Goal: Information Seeking & Learning: Learn about a topic

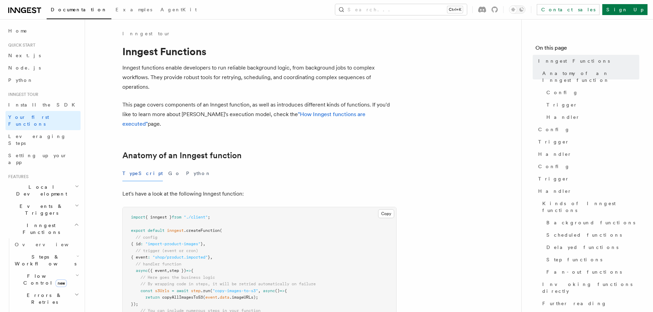
drag, startPoint x: 348, startPoint y: 160, endPoint x: 261, endPoint y: 139, distance: 89.7
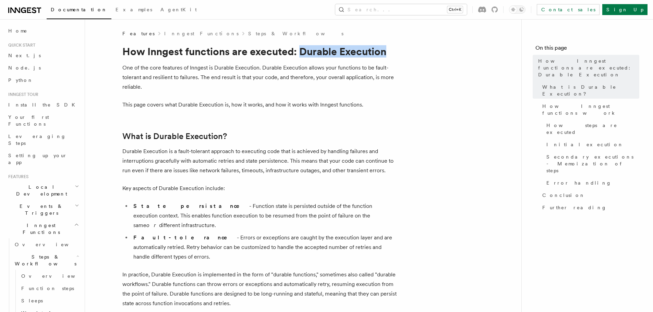
drag, startPoint x: 301, startPoint y: 51, endPoint x: 425, endPoint y: 51, distance: 123.5
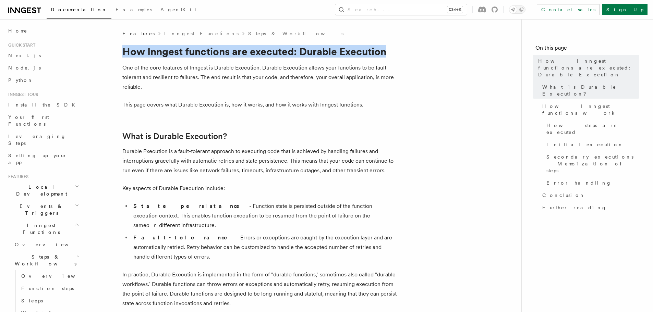
drag, startPoint x: 123, startPoint y: 51, endPoint x: 395, endPoint y: 50, distance: 272.0
click at [395, 50] on h1 "How Inngest functions are executed: Durable Execution" at bounding box center [259, 51] width 274 height 12
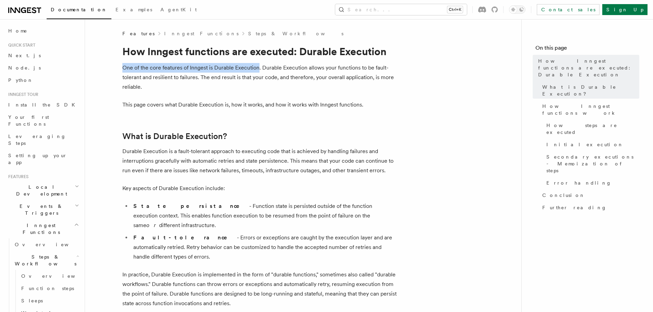
drag, startPoint x: 258, startPoint y: 69, endPoint x: 101, endPoint y: 69, distance: 157.1
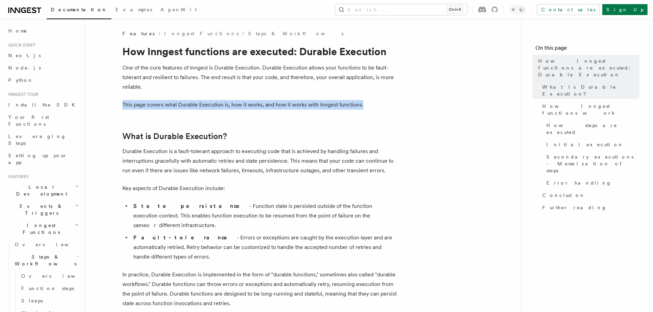
drag, startPoint x: 123, startPoint y: 103, endPoint x: 375, endPoint y: 104, distance: 251.8
click at [375, 104] on p "This page covers what Durable Execution is, how it works, and how it works with…" at bounding box center [259, 105] width 274 height 10
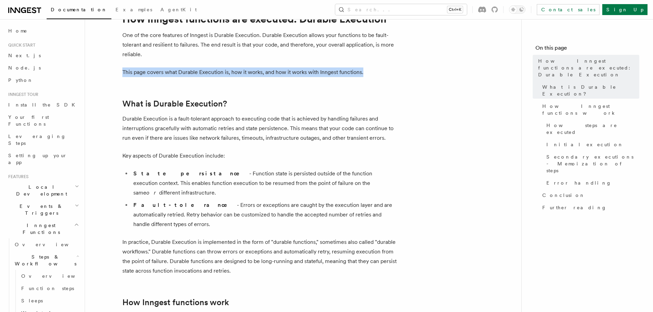
scroll to position [34, 0]
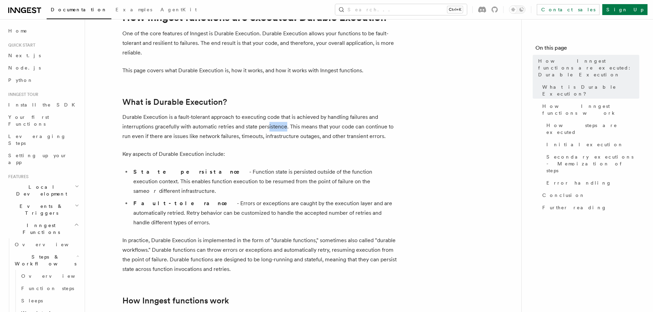
drag, startPoint x: 286, startPoint y: 127, endPoint x: 276, endPoint y: 126, distance: 9.7
click at [269, 127] on p "Durable Execution is a fault-tolerant approach to executing code that is achiev…" at bounding box center [259, 127] width 274 height 29
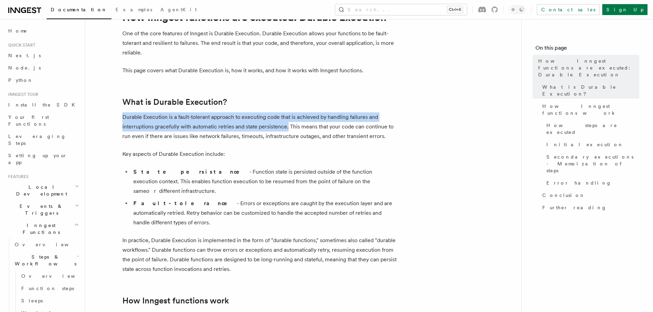
drag, startPoint x: 123, startPoint y: 117, endPoint x: 287, endPoint y: 127, distance: 164.2
click at [287, 127] on p "Durable Execution is a fault-tolerant approach to executing code that is achiev…" at bounding box center [259, 127] width 274 height 29
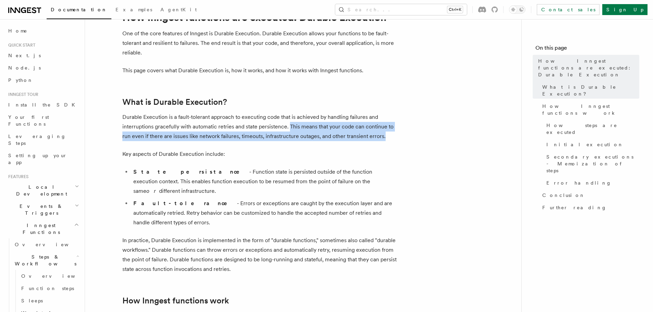
drag, startPoint x: 289, startPoint y: 126, endPoint x: 384, endPoint y: 134, distance: 95.7
click at [384, 134] on p "Durable Execution is a fault-tolerant approach to executing code that is achiev…" at bounding box center [259, 127] width 274 height 29
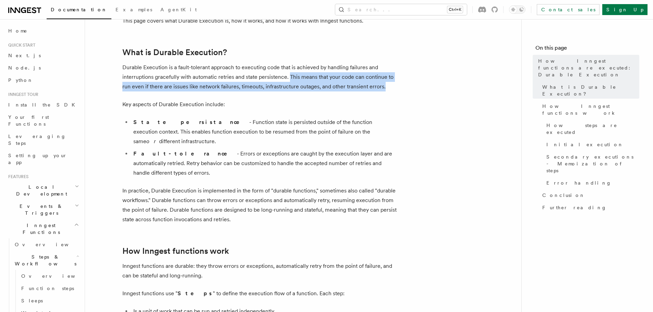
scroll to position [103, 0]
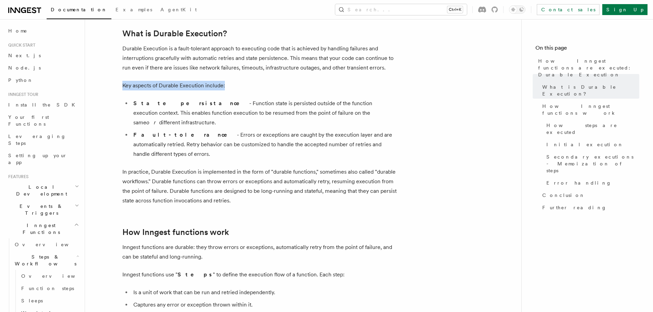
drag, startPoint x: 122, startPoint y: 86, endPoint x: 277, endPoint y: 85, distance: 155.0
click at [257, 85] on p "Key aspects of Durable Execution include:" at bounding box center [259, 86] width 274 height 10
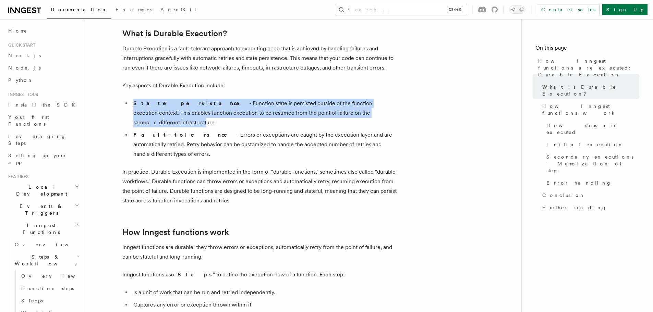
drag, startPoint x: 133, startPoint y: 104, endPoint x: 357, endPoint y: 113, distance: 223.5
click at [357, 113] on li "State persistance - Function state is persisted outside of the function executi…" at bounding box center [263, 113] width 265 height 29
drag, startPoint x: 369, startPoint y: 113, endPoint x: 122, endPoint y: 105, distance: 247.4
click at [122, 105] on ul "State persistance - Function state is persisted outside of the function executi…" at bounding box center [259, 129] width 274 height 60
drag, startPoint x: 134, startPoint y: 126, endPoint x: 389, endPoint y: 137, distance: 255.4
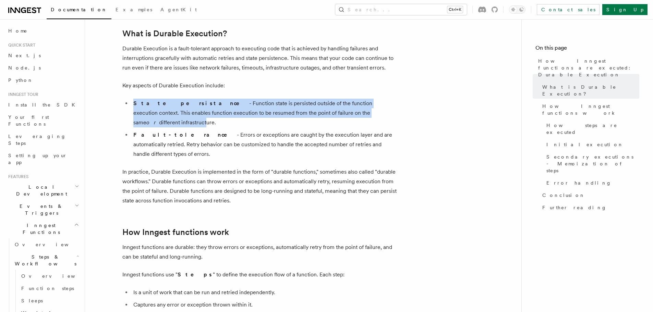
click at [389, 137] on li "Fault-tolerance - Errors or exceptions are caught by the execution layer and ar…" at bounding box center [263, 144] width 265 height 29
click at [393, 137] on li "Fault-tolerance - Errors or exceptions are caught by the execution layer and ar…" at bounding box center [263, 144] width 265 height 29
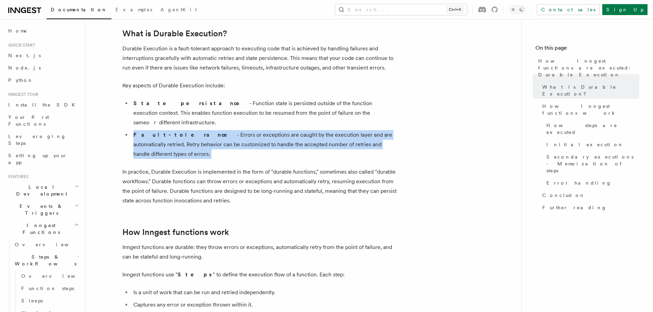
drag, startPoint x: 391, startPoint y: 136, endPoint x: 132, endPoint y: 128, distance: 259.4
click at [132, 130] on li "Fault-tolerance - Errors or exceptions are caught by the execution layer and ar…" at bounding box center [263, 144] width 265 height 29
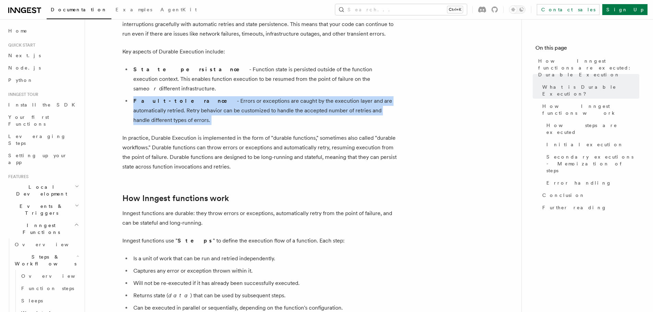
scroll to position [137, 0]
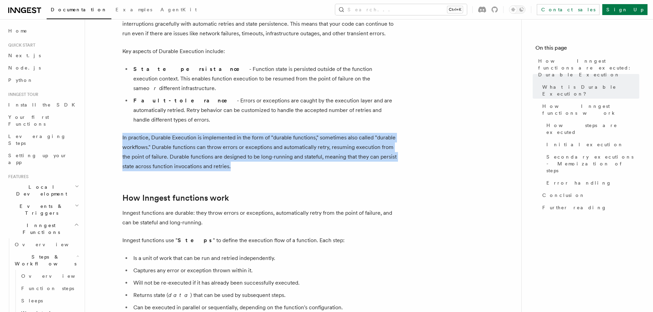
drag, startPoint x: 231, startPoint y: 145, endPoint x: 121, endPoint y: 119, distance: 112.6
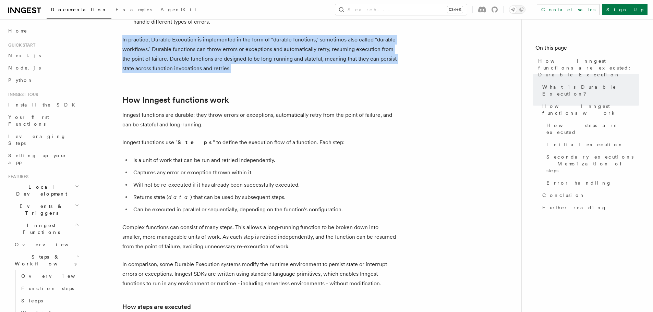
scroll to position [240, 0]
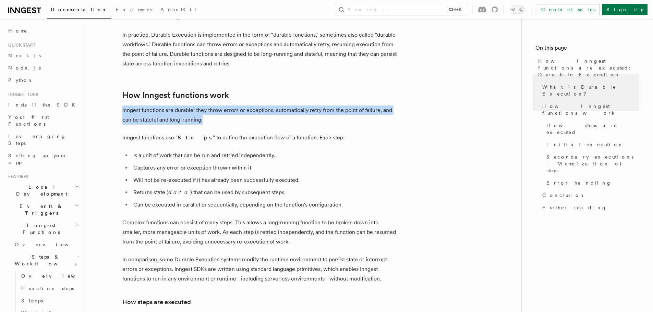
drag, startPoint x: 122, startPoint y: 91, endPoint x: 203, endPoint y: 98, distance: 81.0
click at [203, 106] on p "Inngest functions are durable: they throw errors or exceptions, automatically r…" at bounding box center [259, 115] width 274 height 19
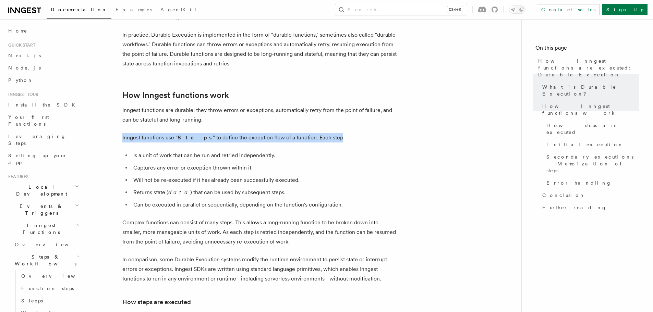
drag, startPoint x: 122, startPoint y: 118, endPoint x: 327, endPoint y: 116, distance: 204.4
click at [322, 133] on p "Inngest functions use " Steps " to define the execution flow of a function. Eac…" at bounding box center [259, 138] width 274 height 10
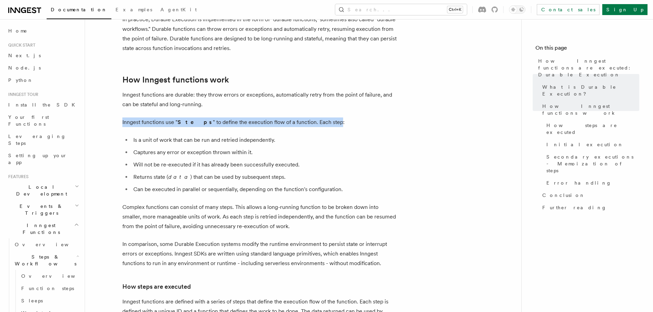
scroll to position [309, 0]
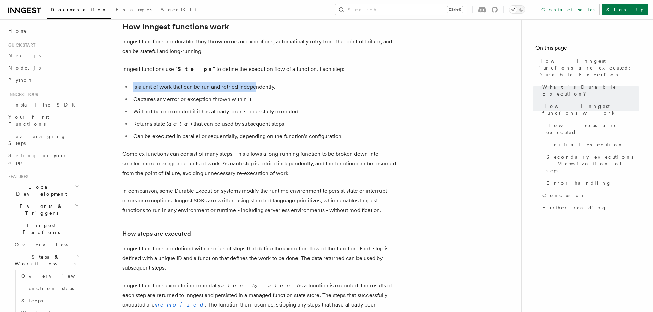
drag, startPoint x: 133, startPoint y: 68, endPoint x: 257, endPoint y: 68, distance: 124.2
click at [257, 82] on li "Is a unit of work that can be run and retried independently." at bounding box center [263, 87] width 265 height 10
drag, startPoint x: 274, startPoint y: 68, endPoint x: 147, endPoint y: 69, distance: 126.6
click at [162, 82] on li "Is a unit of work that can be run and retried independently." at bounding box center [263, 87] width 265 height 10
drag, startPoint x: 134, startPoint y: 68, endPoint x: 273, endPoint y: 68, distance: 138.9
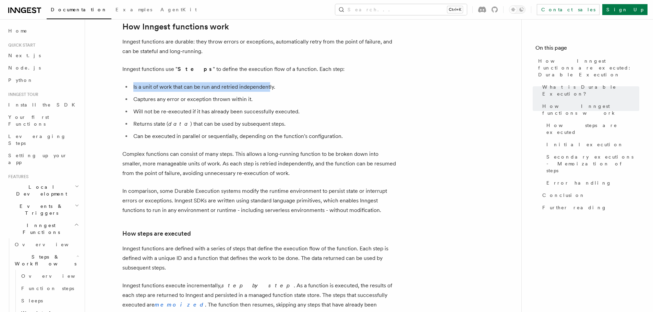
click at [270, 82] on li "Is a unit of work that can be run and retried independently." at bounding box center [263, 87] width 265 height 10
drag, startPoint x: 273, startPoint y: 70, endPoint x: 129, endPoint y: 70, distance: 144.7
click at [129, 82] on ul "Is a unit of work that can be run and retried independently. Captures any error…" at bounding box center [259, 111] width 274 height 59
click at [148, 107] on li "Will not be re-executed if it has already been successfully executed." at bounding box center [263, 112] width 265 height 10
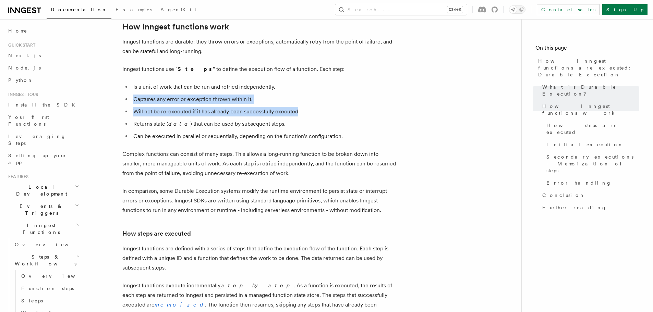
drag, startPoint x: 133, startPoint y: 81, endPoint x: 296, endPoint y: 89, distance: 162.8
click at [296, 89] on ul "Is a unit of work that can be run and retried independently. Captures any error…" at bounding box center [259, 111] width 274 height 59
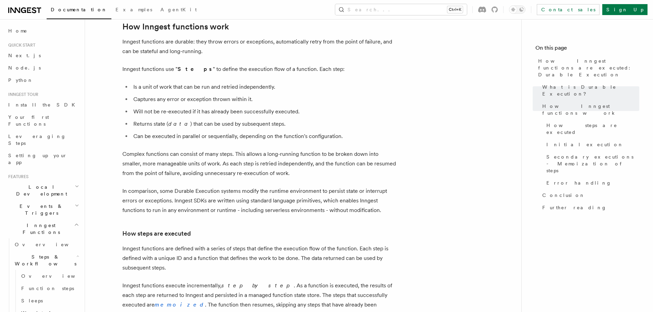
drag, startPoint x: 301, startPoint y: 90, endPoint x: 135, endPoint y: 106, distance: 166.8
click at [135, 106] on ul "Is a unit of work that can be run and retried independently. Captures any error…" at bounding box center [259, 111] width 274 height 59
drag, startPoint x: 275, startPoint y: 105, endPoint x: 129, endPoint y: 105, distance: 146.8
click at [129, 105] on ul "Is a unit of work that can be run and retried independently. Captures any error…" at bounding box center [259, 111] width 274 height 59
click at [145, 132] on li "Can be executed in parallel or sequentially, depending on the function's config…" at bounding box center [263, 137] width 265 height 10
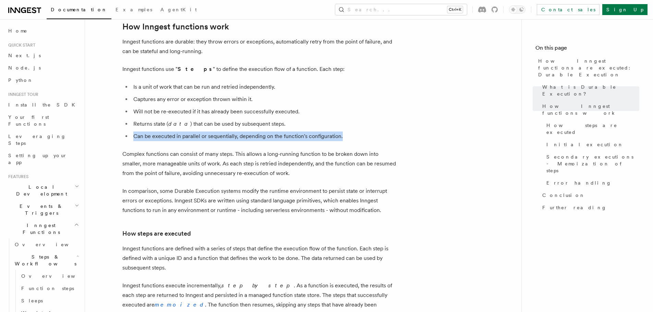
drag, startPoint x: 134, startPoint y: 117, endPoint x: 341, endPoint y: 115, distance: 207.5
click at [341, 132] on li "Can be executed in parallel or sequentially, depending on the function's config…" at bounding box center [263, 137] width 265 height 10
click at [348, 132] on li "Can be executed in parallel or sequentially, depending on the function's config…" at bounding box center [263, 137] width 265 height 10
drag, startPoint x: 343, startPoint y: 117, endPoint x: 116, endPoint y: 122, distance: 227.1
click at [134, 132] on li "Can be executed in parallel or sequentially, depending on the function's config…" at bounding box center [263, 137] width 265 height 10
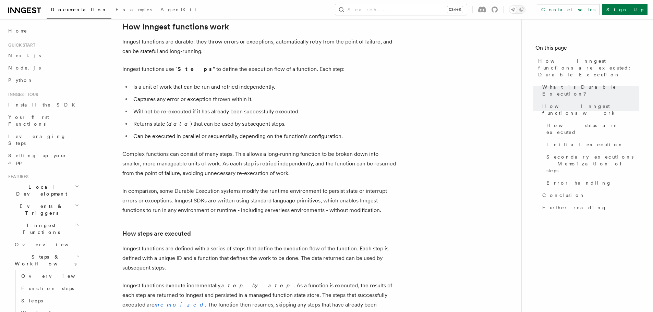
click at [125, 150] on p "Complex functions can consist of many steps. This allows a long-running functio…" at bounding box center [259, 164] width 274 height 29
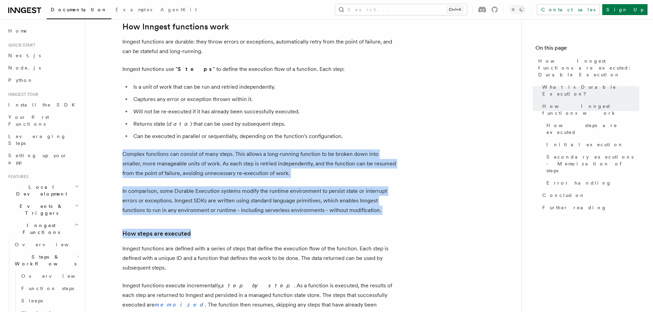
drag, startPoint x: 122, startPoint y: 135, endPoint x: 376, endPoint y: 204, distance: 263.7
drag, startPoint x: 383, startPoint y: 198, endPoint x: 390, endPoint y: 188, distance: 12.2
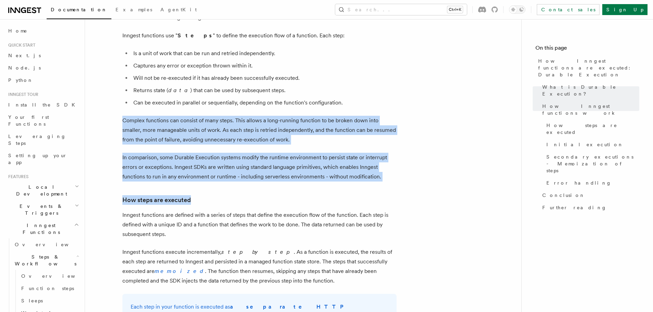
scroll to position [377, 0]
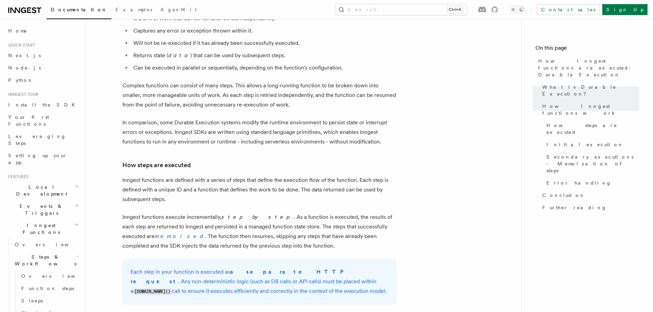
click at [387, 183] on p "Inngest functions are defined with a series of steps that define the execution …" at bounding box center [259, 190] width 274 height 29
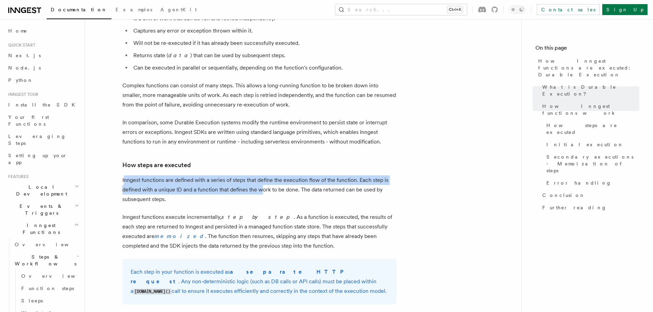
drag, startPoint x: 125, startPoint y: 162, endPoint x: 283, endPoint y: 171, distance: 158.1
click at [267, 176] on p "Inngest functions are defined with a series of steps that define the execution …" at bounding box center [259, 190] width 274 height 29
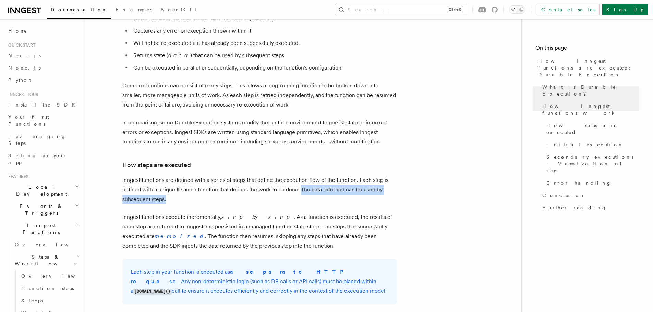
drag, startPoint x: 302, startPoint y: 171, endPoint x: 170, endPoint y: 182, distance: 132.1
click at [170, 182] on p "Inngest functions are defined with a series of steps that define the execution …" at bounding box center [259, 190] width 274 height 29
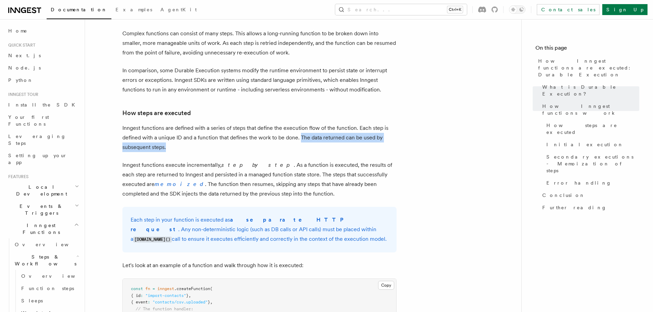
scroll to position [446, 0]
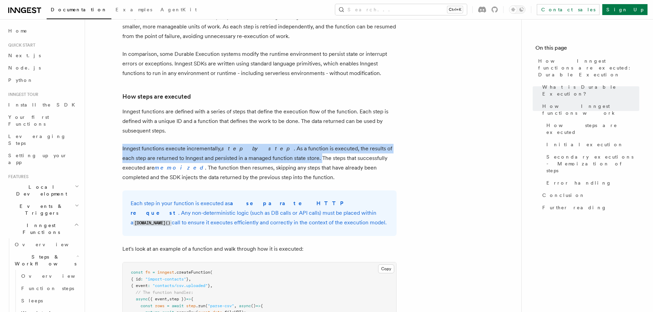
drag, startPoint x: 122, startPoint y: 131, endPoint x: 287, endPoint y: 140, distance: 165.9
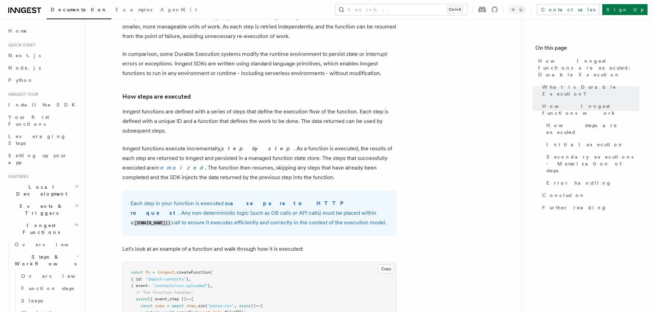
click at [294, 144] on p "Inngest functions execute incrementally, step by step . As a function is execut…" at bounding box center [259, 163] width 274 height 38
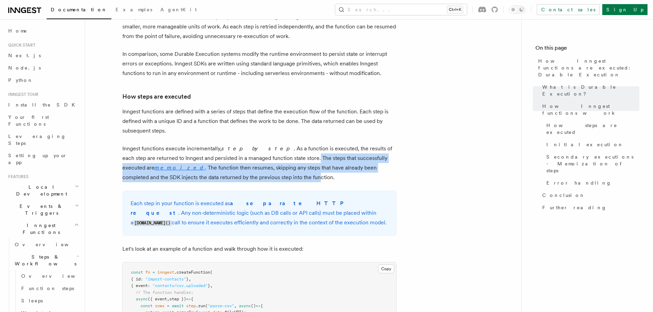
drag, startPoint x: 287, startPoint y: 139, endPoint x: 243, endPoint y: 158, distance: 48.1
click at [243, 158] on p "Inngest functions execute incrementally, step by step . As a function is execut…" at bounding box center [259, 163] width 274 height 38
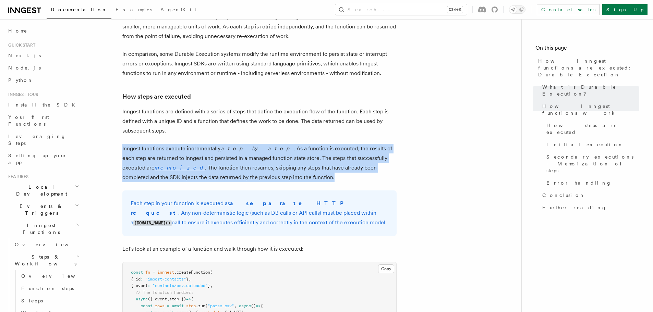
drag, startPoint x: 257, startPoint y: 159, endPoint x: 121, endPoint y: 131, distance: 138.6
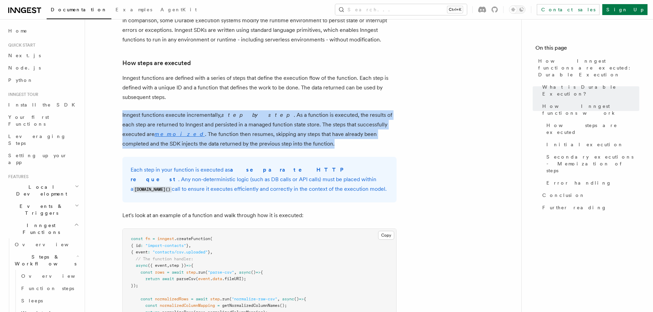
scroll to position [480, 0]
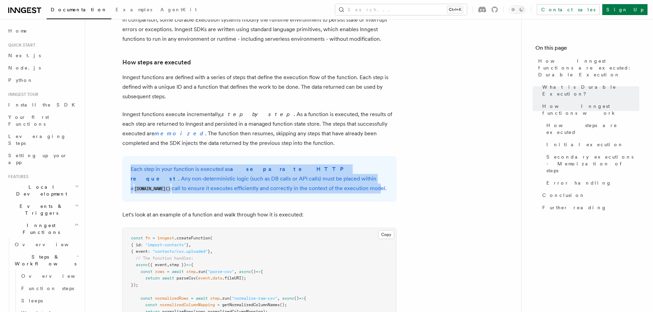
drag, startPoint x: 131, startPoint y: 151, endPoint x: 217, endPoint y: 170, distance: 88.8
click at [216, 170] on p "Each step in your function is executed as a separate HTTP request . Any non-det…" at bounding box center [260, 179] width 258 height 29
drag, startPoint x: 225, startPoint y: 170, endPoint x: 240, endPoint y: 163, distance: 16.3
click at [127, 156] on div "Each step in your function is executed as a separate HTTP request . Any non-det…" at bounding box center [259, 179] width 274 height 46
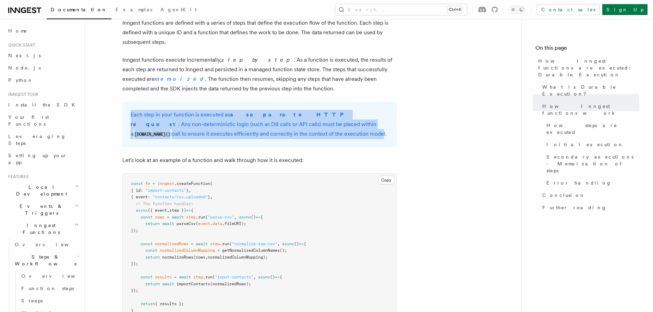
scroll to position [549, 0]
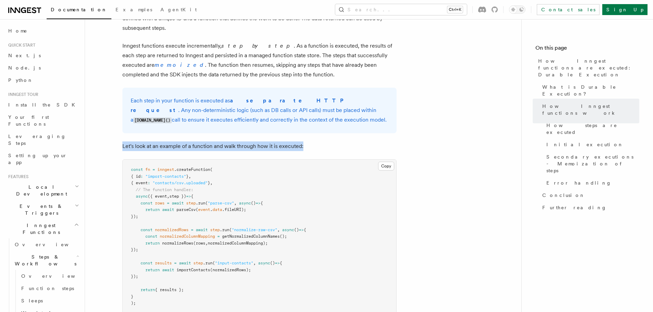
drag, startPoint x: 298, startPoint y: 127, endPoint x: 107, endPoint y: 127, distance: 191.0
click at [107, 127] on article "Features Inngest Functions Steps & Workflows How Inngest functions are executed…" at bounding box center [303, 292] width 415 height 1623
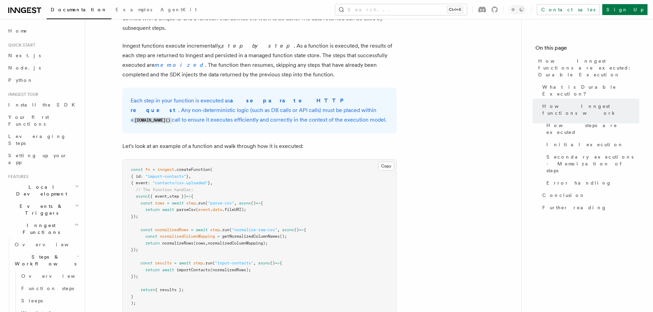
click at [152, 160] on pre "const fn = inngest .createFunction ( { id : "import-contacts" } , { event : "co…" at bounding box center [260, 237] width 274 height 154
drag, startPoint x: 130, startPoint y: 150, endPoint x: 220, endPoint y: 151, distance: 89.2
click at [220, 160] on pre "const fn = inngest .createFunction ( { id : "import-contacts" } , { event : "co…" at bounding box center [260, 237] width 274 height 154
click at [226, 160] on pre "const fn = inngest .createFunction ( { id : "import-contacts" } , { event : "co…" at bounding box center [260, 237] width 274 height 154
drag, startPoint x: 136, startPoint y: 157, endPoint x: 198, endPoint y: 157, distance: 61.7
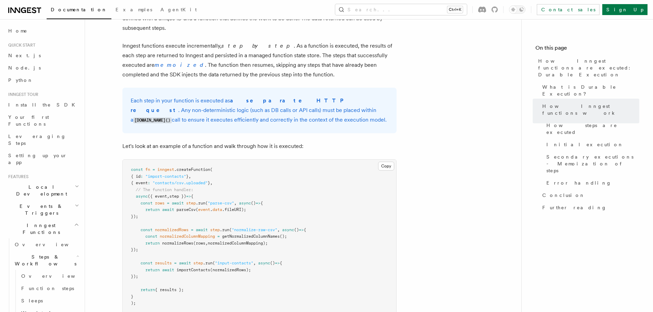
click at [191, 174] on span "{ id : "import-contacts" } ," at bounding box center [161, 176] width 60 height 5
drag, startPoint x: 136, startPoint y: 163, endPoint x: 220, endPoint y: 163, distance: 84.0
click at [213, 181] on span "{ event : "contacts/csv.uploaded" } ," at bounding box center [172, 183] width 82 height 5
drag, startPoint x: 203, startPoint y: 177, endPoint x: 205, endPoint y: 194, distance: 17.7
click at [205, 194] on pre "const fn = inngest .createFunction ( { id : "import-contacts" } , { event : "co…" at bounding box center [260, 237] width 274 height 154
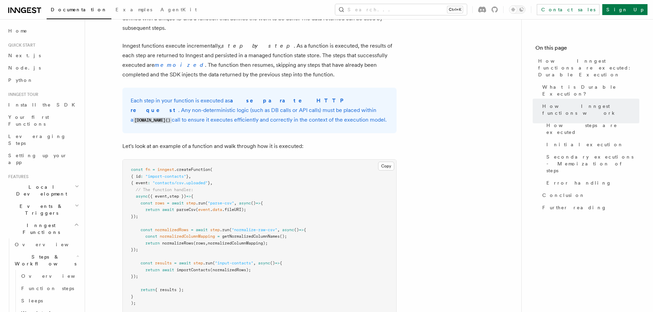
click at [317, 190] on pre "const fn = inngest .createFunction ( { id : "import-contacts" } , { event : "co…" at bounding box center [260, 237] width 274 height 154
click at [297, 165] on pre "const fn = inngest .createFunction ( { id : "import-contacts" } , { event : "co…" at bounding box center [260, 237] width 274 height 154
drag, startPoint x: 293, startPoint y: 165, endPoint x: 231, endPoint y: 172, distance: 62.8
click at [231, 172] on pre "const fn = inngest .createFunction ( { id : "import-contacts" } , { event : "co…" at bounding box center [260, 237] width 274 height 154
drag, startPoint x: 141, startPoint y: 185, endPoint x: 241, endPoint y: 197, distance: 101.0
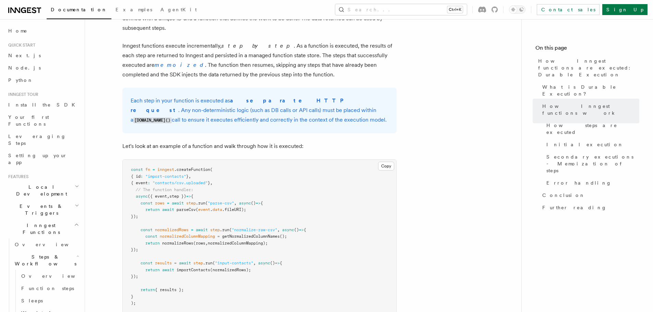
click at [241, 197] on pre "const fn = inngest .createFunction ( { id : "import-contacts" } , { event : "co…" at bounding box center [260, 237] width 274 height 154
drag, startPoint x: 140, startPoint y: 212, endPoint x: 202, endPoint y: 230, distance: 64.4
click at [202, 230] on pre "const fn = inngest .createFunction ( { id : "import-contacts" } , { event : "co…" at bounding box center [260, 237] width 274 height 154
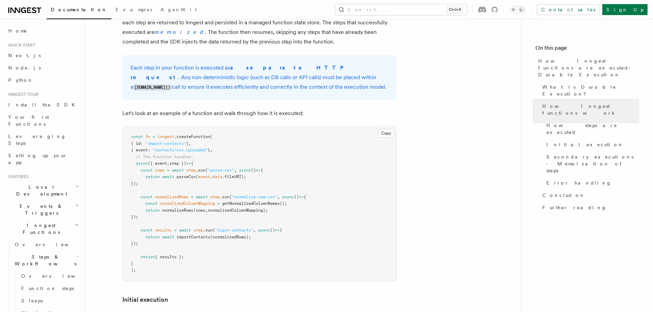
scroll to position [583, 0]
drag, startPoint x: 137, startPoint y: 212, endPoint x: 257, endPoint y: 223, distance: 121.0
click at [257, 223] on pre "const fn = inngest .createFunction ( { id : "import-contacts" } , { event : "co…" at bounding box center [260, 203] width 274 height 154
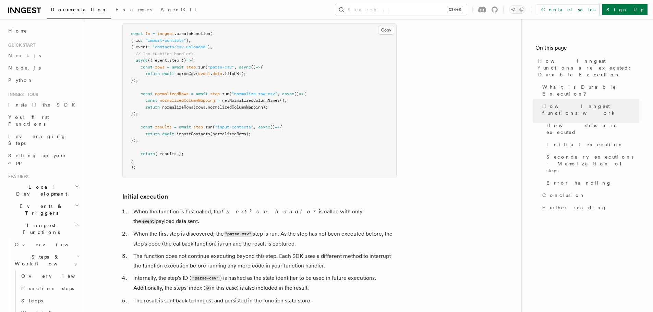
scroll to position [720, 0]
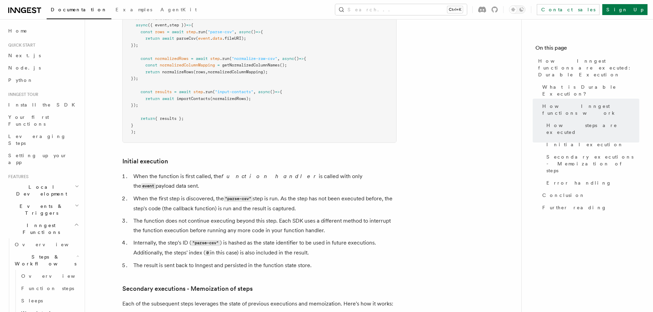
drag, startPoint x: 134, startPoint y: 157, endPoint x: 377, endPoint y: 157, distance: 242.8
click at [377, 172] on li "When the function is first called, the function handler is called with only the…" at bounding box center [263, 182] width 265 height 20
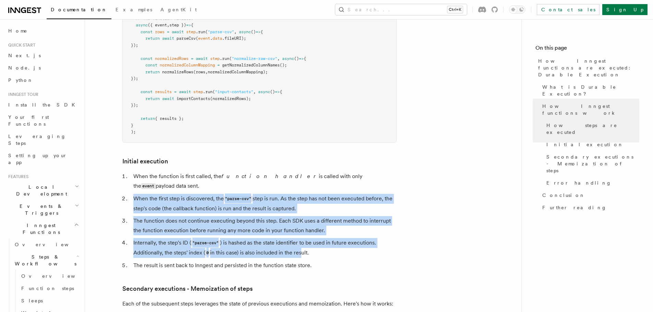
drag, startPoint x: 134, startPoint y: 170, endPoint x: 300, endPoint y: 225, distance: 175.4
click at [300, 225] on ol "When the function is first called, the function handler is called with only the…" at bounding box center [259, 221] width 274 height 99
drag, startPoint x: 310, startPoint y: 225, endPoint x: 125, endPoint y: 218, distance: 185.7
click at [119, 215] on article "Features Inngest Functions Steps & Workflows How Inngest functions are executed…" at bounding box center [303, 121] width 415 height 1623
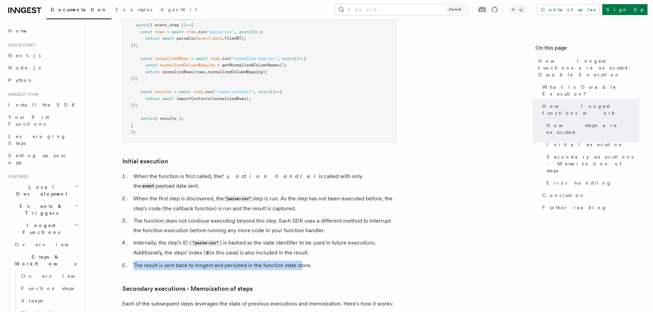
drag, startPoint x: 150, startPoint y: 239, endPoint x: 313, endPoint y: 239, distance: 162.9
click at [304, 261] on li "The result is sent back to Inngest and persisted in the function state store." at bounding box center [263, 266] width 265 height 10
click at [322, 261] on li "The result is sent back to Inngest and persisted in the function state store." at bounding box center [263, 266] width 265 height 10
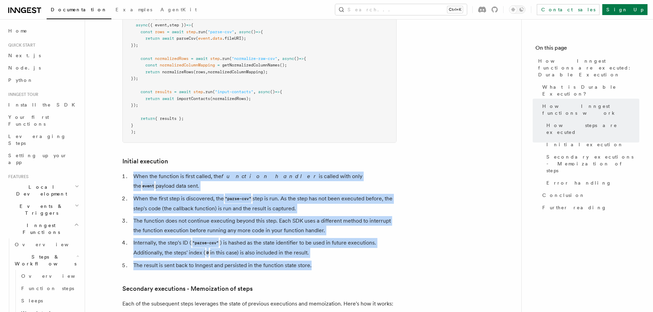
drag, startPoint x: 315, startPoint y: 239, endPoint x: 126, endPoint y: 155, distance: 206.8
click at [126, 172] on ol "When the function is first called, the function handler is called with only the…" at bounding box center [259, 221] width 274 height 99
click at [340, 261] on li "The result is sent back to Inngest and persisted in the function state store." at bounding box center [263, 266] width 265 height 10
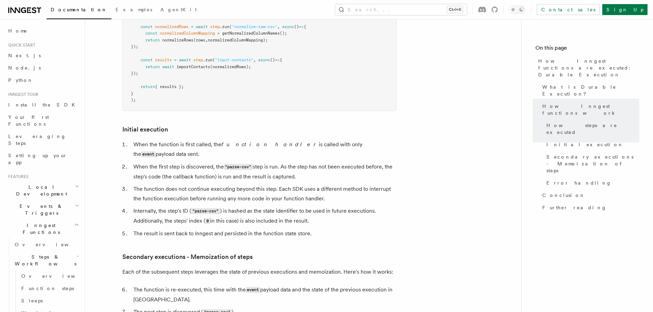
scroll to position [755, 0]
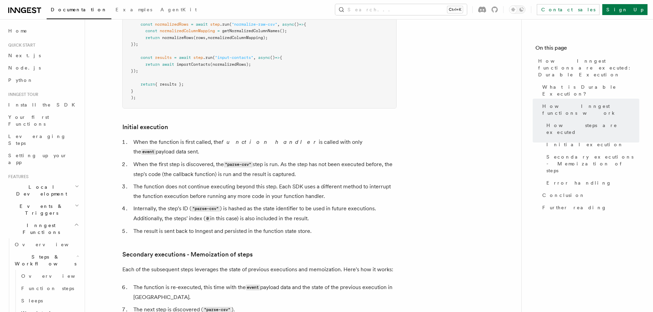
drag, startPoint x: 296, startPoint y: 216, endPoint x: 217, endPoint y: 211, distance: 79.0
click at [208, 216] on article "Features Inngest Functions Steps & Workflows How Inngest functions are executed…" at bounding box center [303, 87] width 415 height 1623
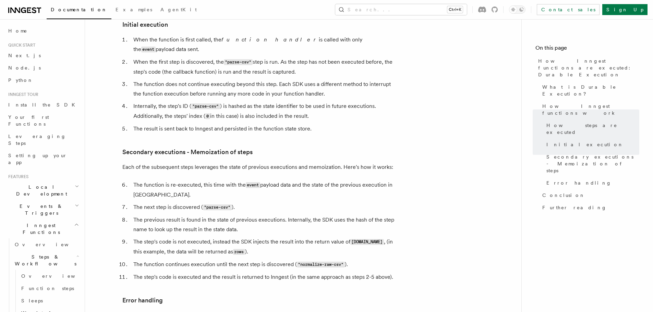
scroll to position [857, 0]
drag, startPoint x: 290, startPoint y: 249, endPoint x: 384, endPoint y: 248, distance: 94.7
click at [384, 272] on li "The step's code is executed and the result is returned to Inngest (in the same …" at bounding box center [263, 277] width 265 height 10
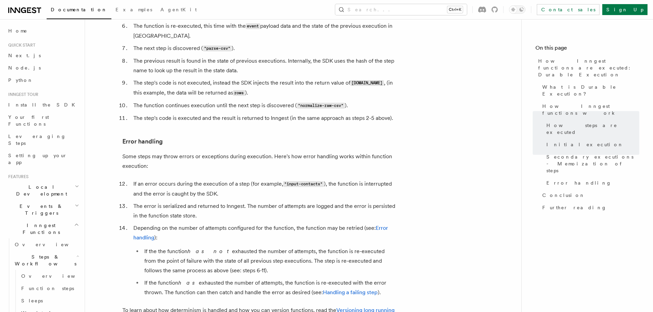
scroll to position [1029, 0]
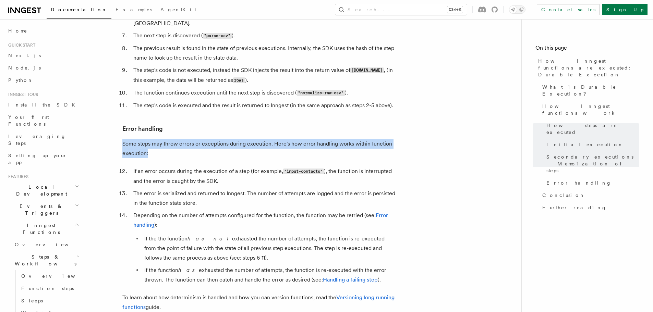
drag, startPoint x: 126, startPoint y: 113, endPoint x: 389, endPoint y: 125, distance: 263.7
click at [390, 139] on p "Some steps may throw errors or exceptions during execution. Here's how error ha…" at bounding box center [259, 148] width 274 height 19
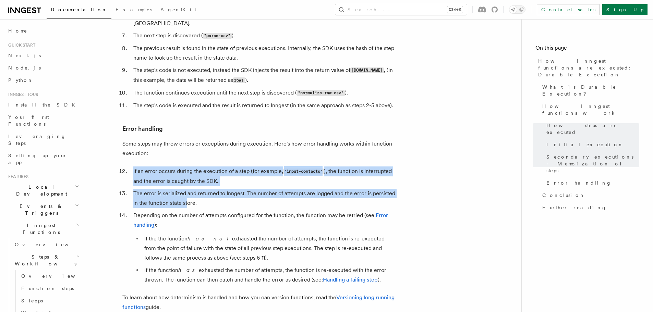
drag, startPoint x: 130, startPoint y: 144, endPoint x: 186, endPoint y: 175, distance: 64.0
click at [186, 175] on ol "If an error occurs during the execution of a step (for example, "input-contacts…" at bounding box center [259, 226] width 274 height 118
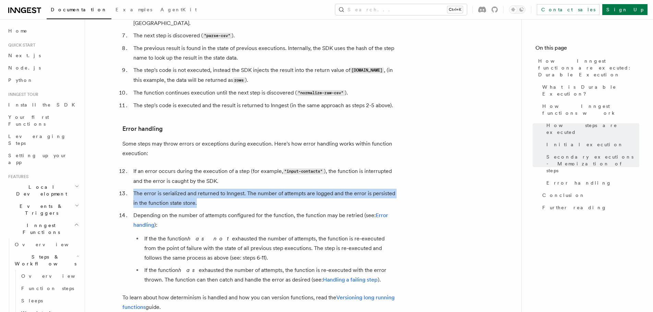
drag, startPoint x: 197, startPoint y: 176, endPoint x: 130, endPoint y: 166, distance: 67.7
click at [131, 189] on li "The error is serialized and returned to Inngest. The number of attempts are log…" at bounding box center [263, 198] width 265 height 19
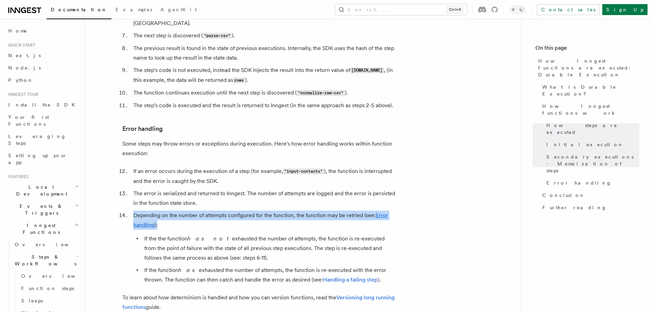
drag, startPoint x: 134, startPoint y: 188, endPoint x: 348, endPoint y: 197, distance: 214.2
click at [348, 211] on li "Depending on the number of attempts configured for the function, the function m…" at bounding box center [263, 248] width 265 height 74
drag, startPoint x: 239, startPoint y: 201, endPoint x: 222, endPoint y: 201, distance: 17.2
click at [239, 211] on li "Depending on the number of attempts configured for the function, the function m…" at bounding box center [263, 248] width 265 height 74
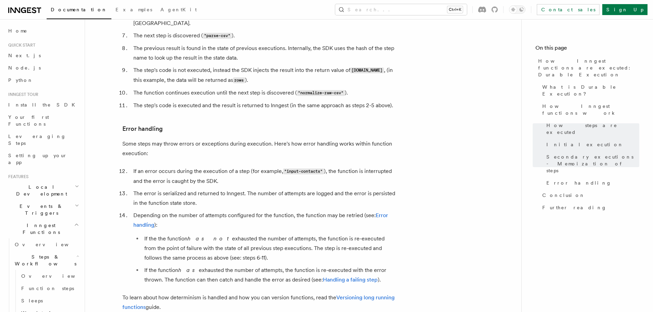
click at [143, 234] on li "If the the function has not exhausted the number of attempts, the function is r…" at bounding box center [269, 248] width 254 height 29
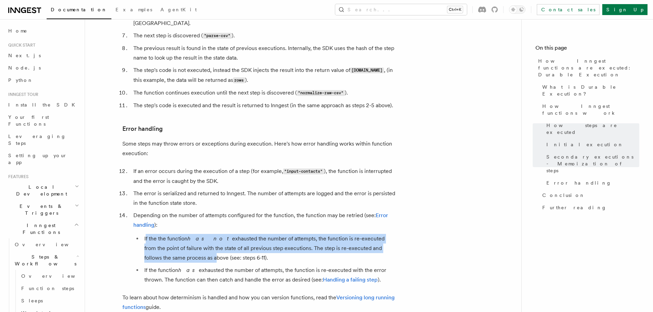
drag, startPoint x: 145, startPoint y: 211, endPoint x: 164, endPoint y: 230, distance: 26.9
click at [167, 234] on li "If the the function has not exhausted the number of attempts, the function is r…" at bounding box center [269, 248] width 254 height 29
drag, startPoint x: 235, startPoint y: 230, endPoint x: 143, endPoint y: 209, distance: 94.8
click at [143, 234] on li "If the the function has not exhausted the number of attempts, the function is r…" at bounding box center [269, 248] width 254 height 29
drag, startPoint x: 445, startPoint y: 203, endPoint x: 427, endPoint y: 208, distance: 17.8
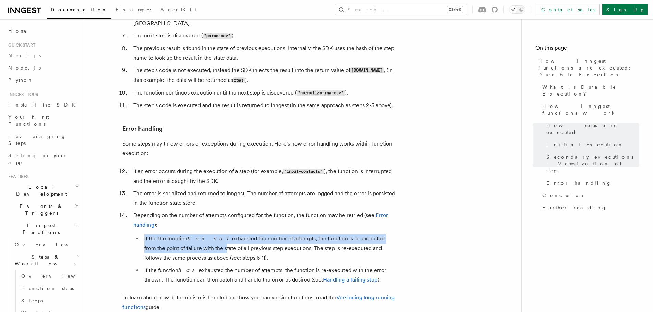
drag, startPoint x: 144, startPoint y: 210, endPoint x: 183, endPoint y: 222, distance: 40.9
click at [183, 234] on li "If the the function has not exhausted the number of attempts, the function is r…" at bounding box center [269, 248] width 254 height 29
click at [151, 234] on li "If the the function has not exhausted the number of attempts, the function is r…" at bounding box center [269, 248] width 254 height 29
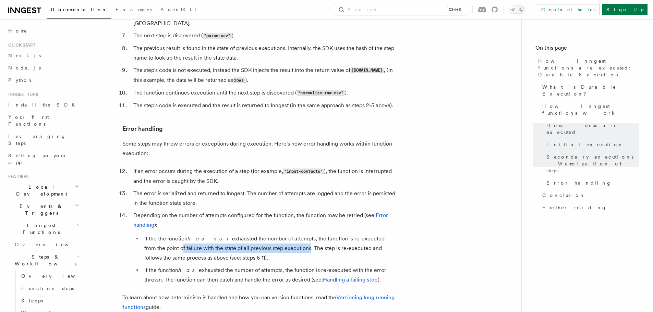
drag, startPoint x: 143, startPoint y: 221, endPoint x: 272, endPoint y: 220, distance: 128.6
click at [272, 234] on li "If the the function has not exhausted the number of attempts, the function is r…" at bounding box center [269, 248] width 254 height 29
drag, startPoint x: 276, startPoint y: 220, endPoint x: 229, endPoint y: 225, distance: 48.0
click at [229, 234] on li "If the the function has not exhausted the number of attempts, the function is r…" at bounding box center [269, 248] width 254 height 29
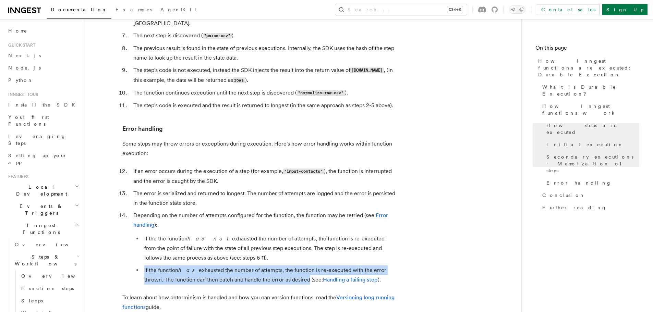
drag, startPoint x: 144, startPoint y: 241, endPoint x: 284, endPoint y: 247, distance: 140.1
click at [284, 266] on li "If the function has exhausted the number of attempts, the function is re-execut…" at bounding box center [269, 275] width 254 height 19
click at [346, 266] on li "If the function has exhausted the number of attempts, the function is re-execut…" at bounding box center [269, 275] width 254 height 19
drag, startPoint x: 341, startPoint y: 241, endPoint x: 284, endPoint y: 252, distance: 58.6
click at [284, 266] on li "If the function has exhausted the number of attempts, the function is re-execut…" at bounding box center [269, 275] width 254 height 19
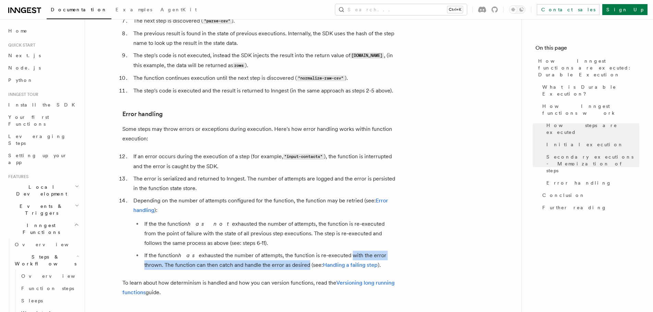
scroll to position [1063, 0]
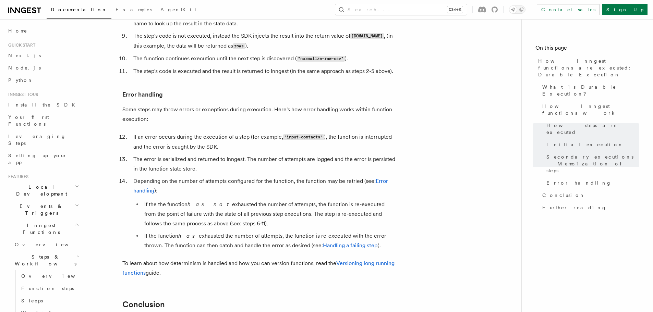
drag, startPoint x: 129, startPoint y: 235, endPoint x: 313, endPoint y: 234, distance: 183.5
click at [313, 259] on p "To learn about how determinism is handled and how you can version functions, re…" at bounding box center [259, 268] width 274 height 19
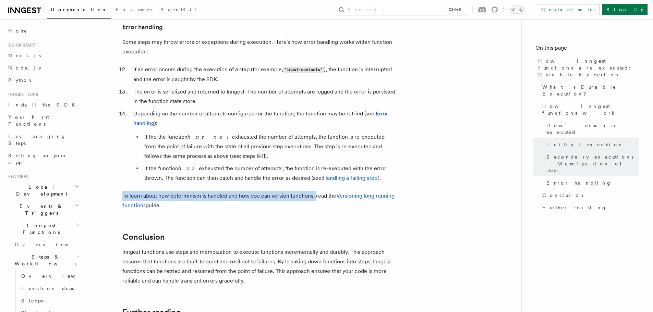
scroll to position [1132, 0]
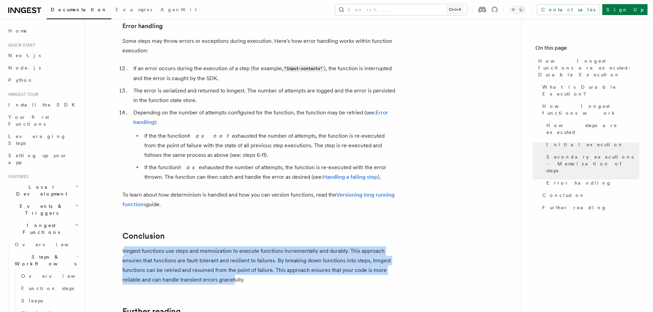
drag, startPoint x: 124, startPoint y: 223, endPoint x: 236, endPoint y: 253, distance: 115.7
click at [234, 253] on p "Inngest functions use steps and memoization to execute functions incrementally …" at bounding box center [259, 266] width 274 height 38
drag, startPoint x: 244, startPoint y: 253, endPoint x: 118, endPoint y: 225, distance: 128.5
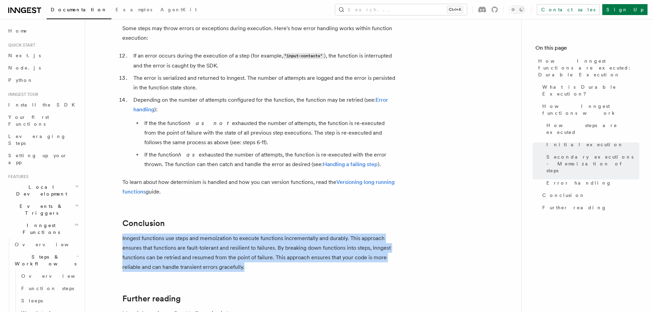
scroll to position [1166, 0]
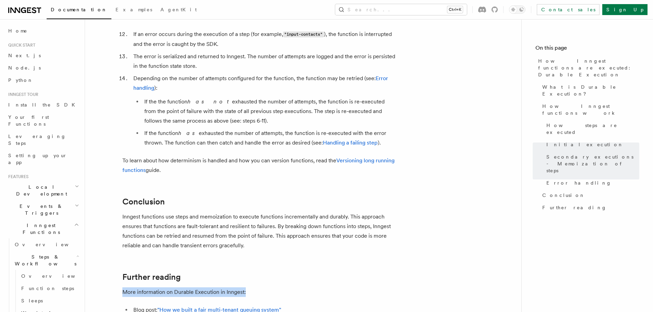
drag, startPoint x: 123, startPoint y: 263, endPoint x: 258, endPoint y: 262, distance: 135.1
click at [255, 288] on p "More information on Durable Execution in Inngest:" at bounding box center [259, 293] width 274 height 10
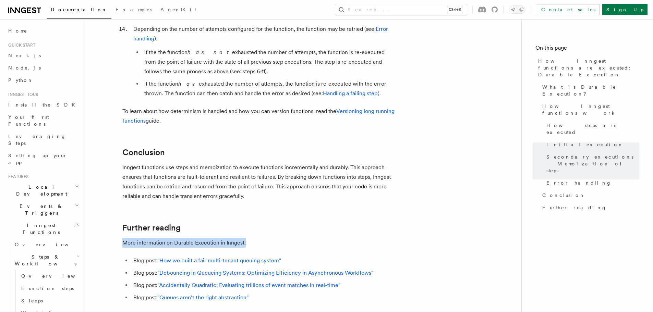
scroll to position [1235, 0]
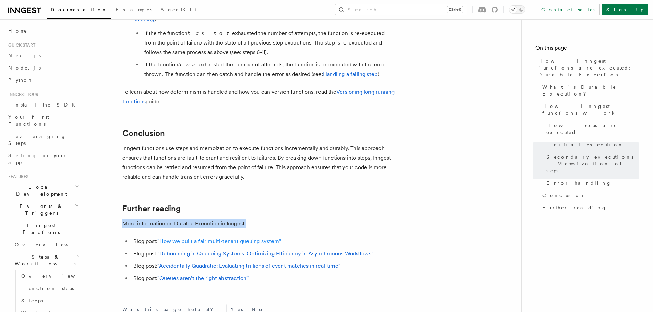
click at [216, 238] on link ""How we built a fair multi-tenant queuing system"" at bounding box center [219, 241] width 124 height 7
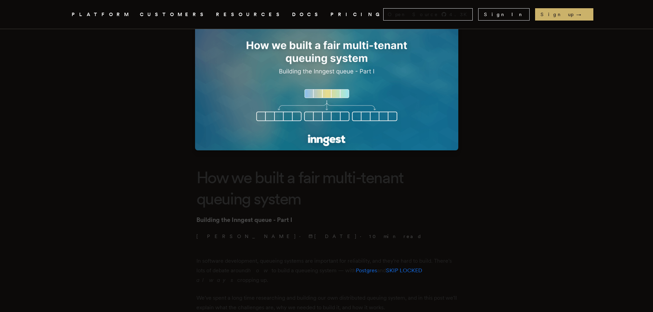
scroll to position [34, 0]
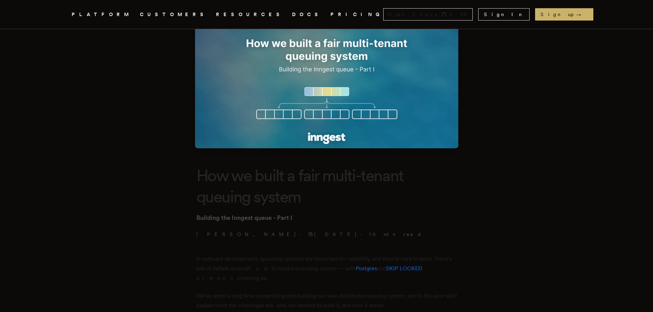
click at [394, 191] on h1 "How we built a fair multi-tenant queuing system" at bounding box center [327, 186] width 261 height 43
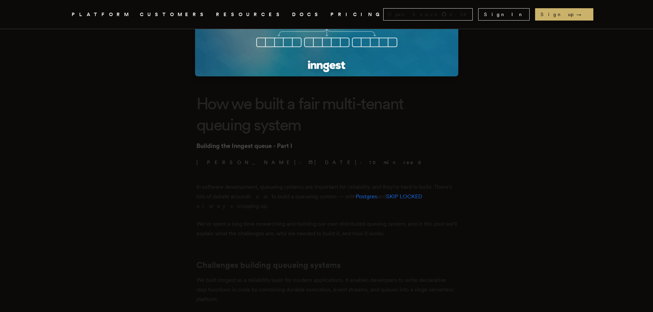
scroll to position [206, 0]
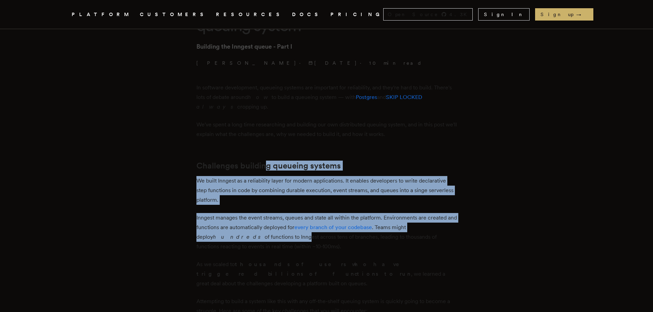
drag, startPoint x: 268, startPoint y: 148, endPoint x: 267, endPoint y: 239, distance: 91.2
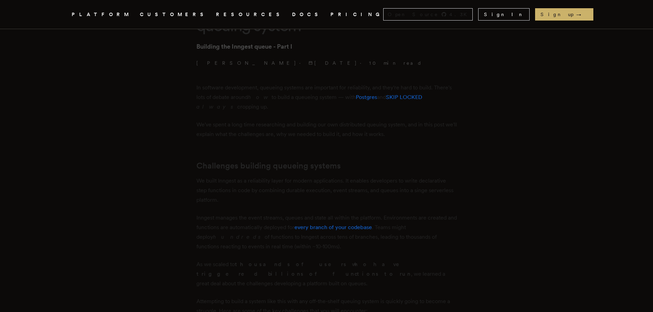
click at [320, 133] on p "We've spent a long time researching and building our own distributed queuing sy…" at bounding box center [327, 129] width 261 height 19
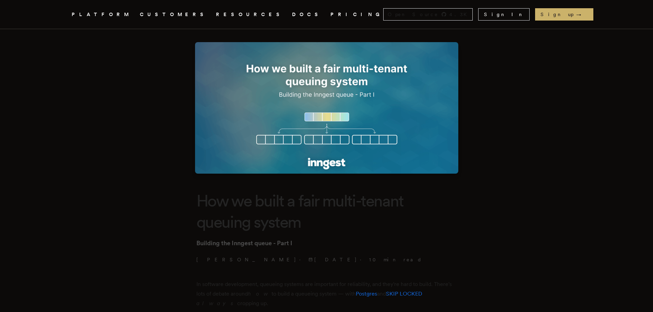
scroll to position [0, 0]
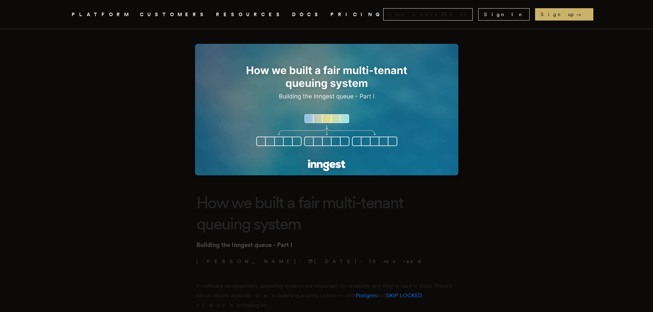
scroll to position [34, 0]
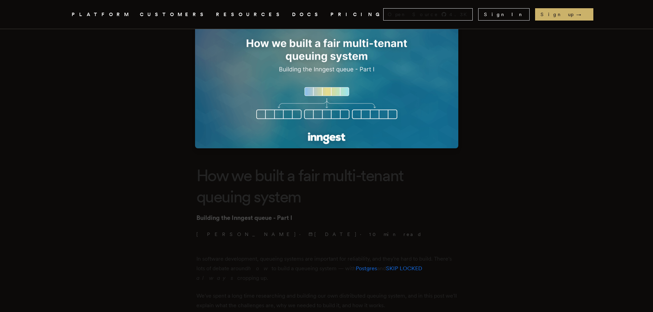
drag, startPoint x: 394, startPoint y: 194, endPoint x: 649, endPoint y: 107, distance: 268.6
click at [406, 191] on h1 "How we built a fair multi-tenant queuing system" at bounding box center [327, 186] width 261 height 43
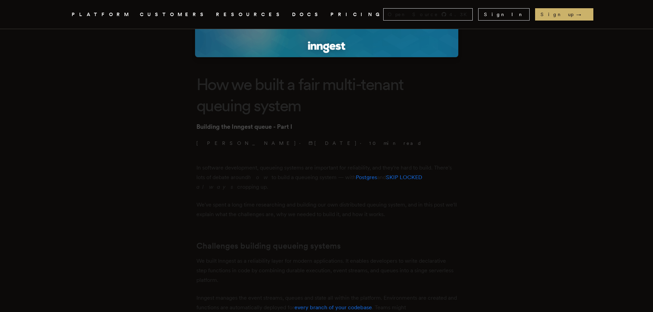
scroll to position [132, 0]
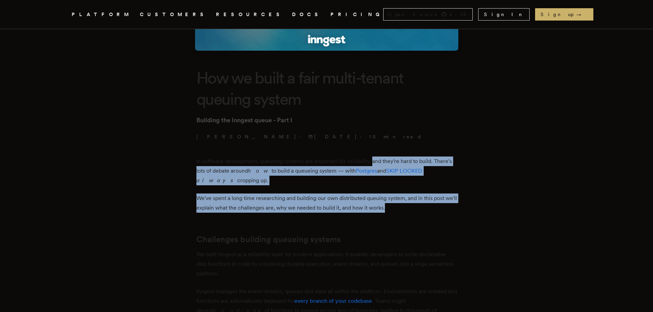
drag, startPoint x: 374, startPoint y: 163, endPoint x: 418, endPoint y: 209, distance: 64.3
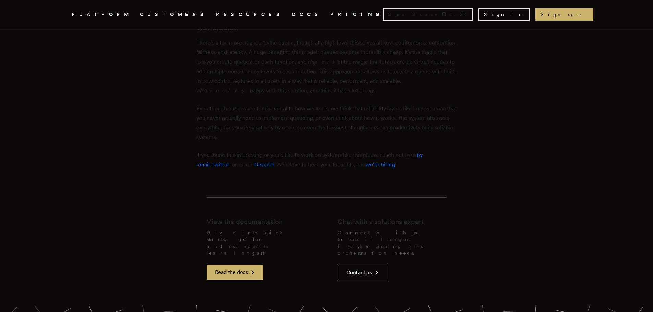
scroll to position [2190, 0]
